Goal: Task Accomplishment & Management: Use online tool/utility

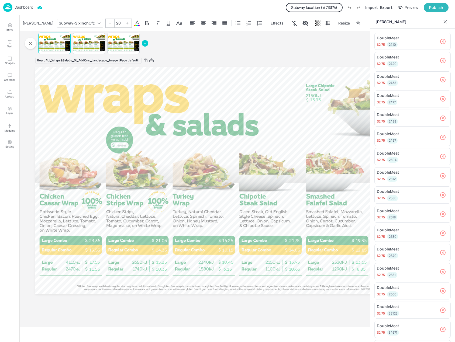
scroll to position [124, 0]
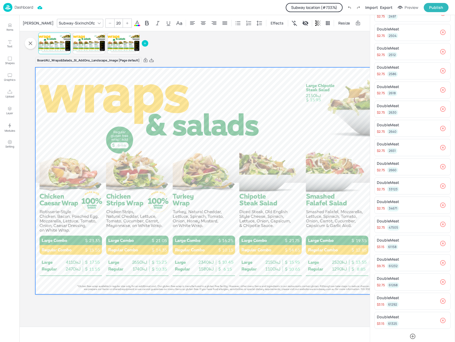
click at [298, 138] on div at bounding box center [237, 180] width 404 height 227
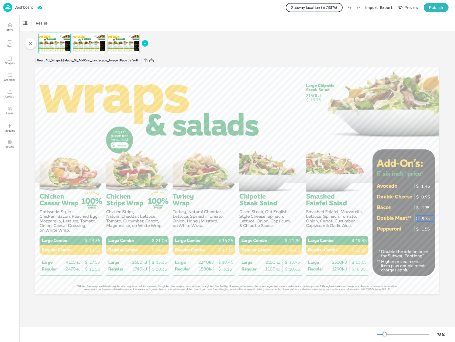
click at [424, 217] on p "9.75" at bounding box center [425, 219] width 16 height 6
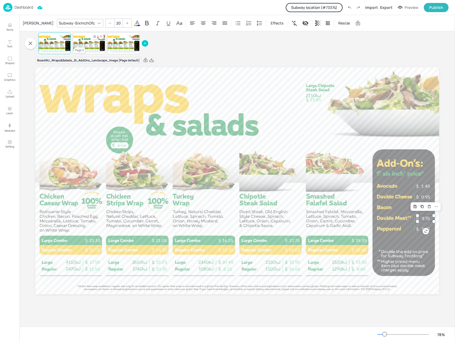
click at [93, 43] on div at bounding box center [89, 43] width 32 height 18
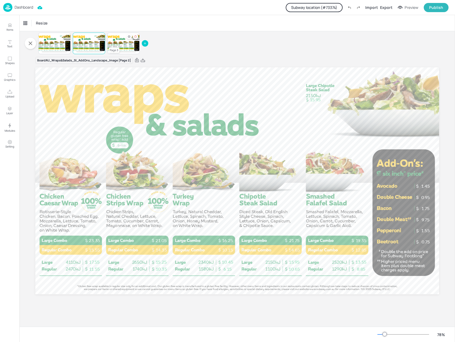
click at [120, 44] on div at bounding box center [123, 43] width 32 height 18
click at [20, 6] on p "Dashboard" at bounding box center [24, 7] width 19 height 4
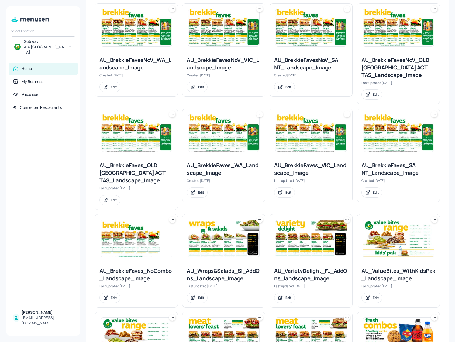
scroll to position [162, 0]
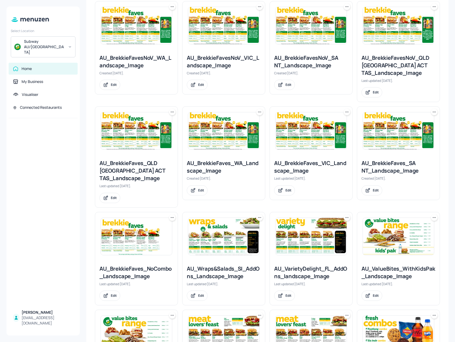
click at [235, 221] on img at bounding box center [223, 236] width 71 height 37
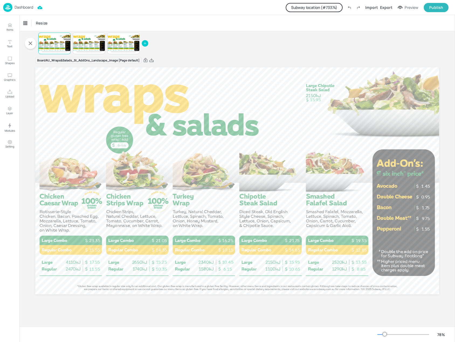
click at [18, 6] on p "Dashboard" at bounding box center [24, 7] width 19 height 4
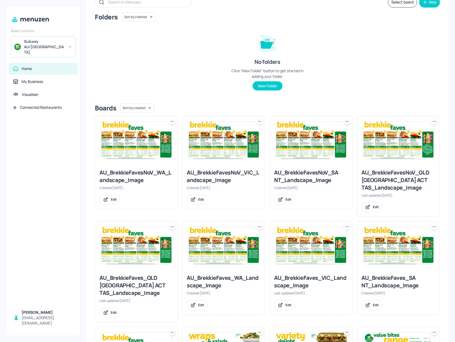
scroll to position [108, 0]
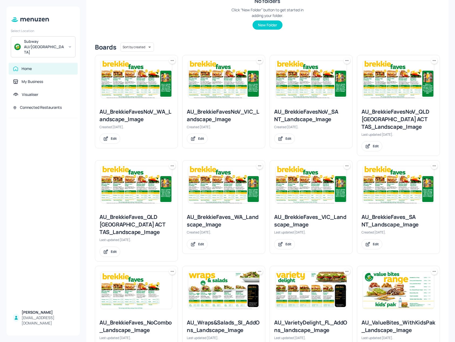
click at [217, 279] on img at bounding box center [223, 290] width 71 height 37
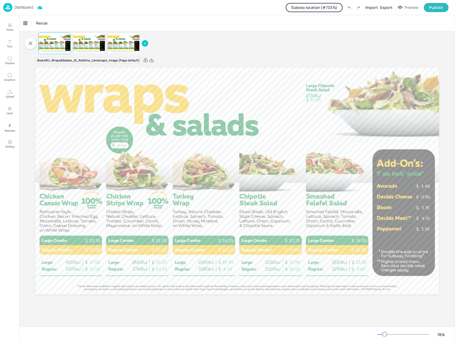
click at [332, 7] on button "Subway location (# 73374 )" at bounding box center [314, 7] width 57 height 9
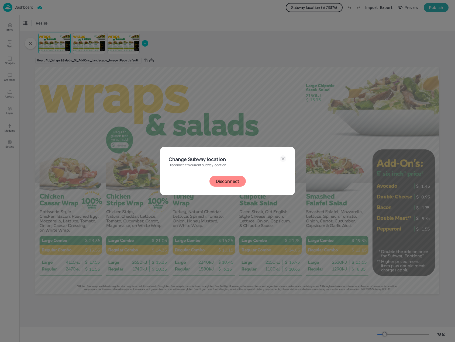
click at [232, 181] on button "Disconnect" at bounding box center [227, 181] width 36 height 11
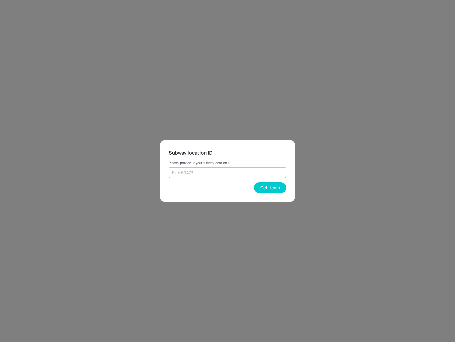
click at [239, 169] on input "text" at bounding box center [227, 172] width 117 height 11
type input "73374"
click at [271, 187] on button "Get Items" at bounding box center [270, 187] width 32 height 11
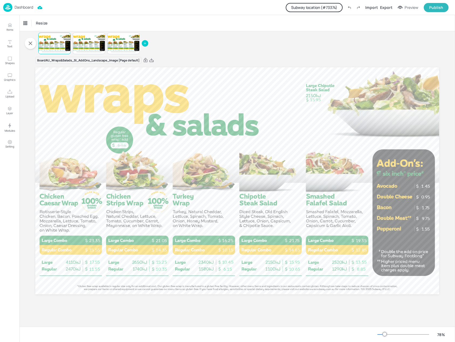
click at [15, 5] on p "Dashboard" at bounding box center [24, 7] width 19 height 4
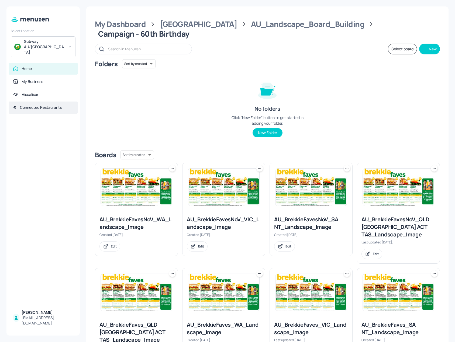
click at [36, 105] on div "Connected Restaurants" at bounding box center [41, 107] width 42 height 5
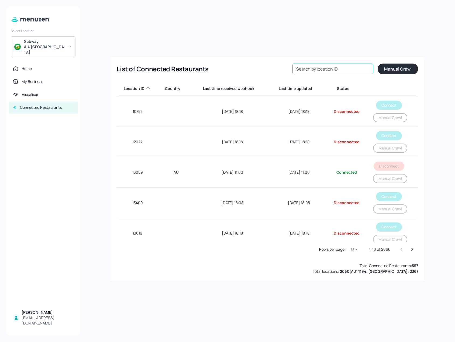
click at [327, 68] on input "Search by location ID" at bounding box center [332, 69] width 81 height 11
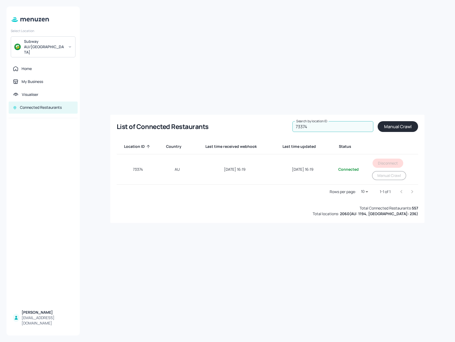
type input "73374"
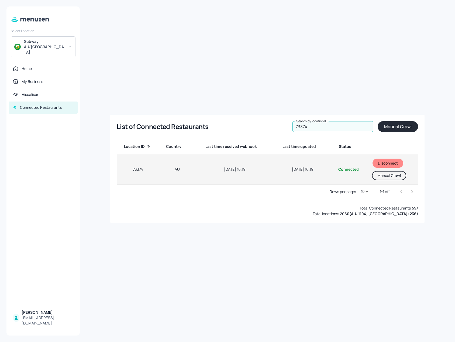
click at [398, 174] on button "Manual Crawl" at bounding box center [389, 175] width 34 height 9
